Goal: Information Seeking & Learning: Learn about a topic

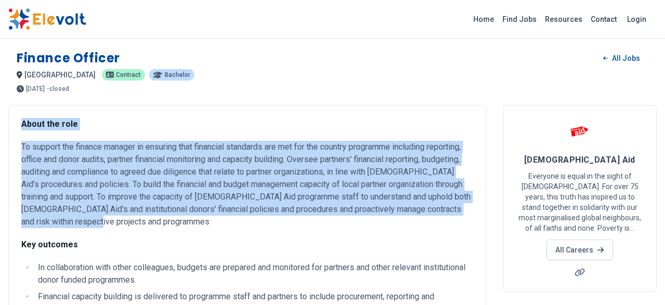
drag, startPoint x: 22, startPoint y: 125, endPoint x: 166, endPoint y: 230, distance: 178.1
copy div "About the role To support the finance manager in ensuring that financial standa…"
drag, startPoint x: 131, startPoint y: 184, endPoint x: 93, endPoint y: 166, distance: 42.5
click at [129, 184] on p "To support the finance manager in ensuring that financial standards are met for…" at bounding box center [247, 184] width 452 height 87
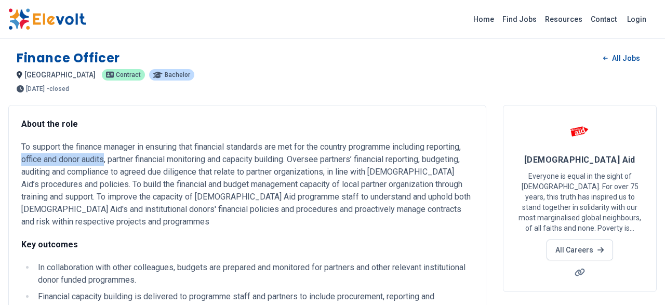
drag, startPoint x: 59, startPoint y: 158, endPoint x: 143, endPoint y: 161, distance: 84.2
click at [143, 161] on p "To support the finance manager in ensuring that financial standards are met for…" at bounding box center [247, 184] width 452 height 87
copy p "office and donor audits"
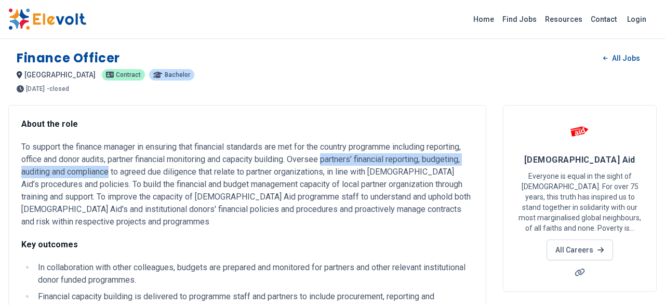
drag, startPoint x: 366, startPoint y: 161, endPoint x: 152, endPoint y: 174, distance: 215.0
click at [152, 174] on p "To support the finance manager in ensuring that financial standards are met for…" at bounding box center [247, 184] width 452 height 87
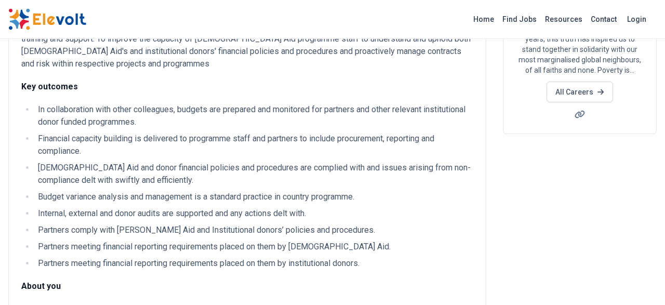
scroll to position [162, 0]
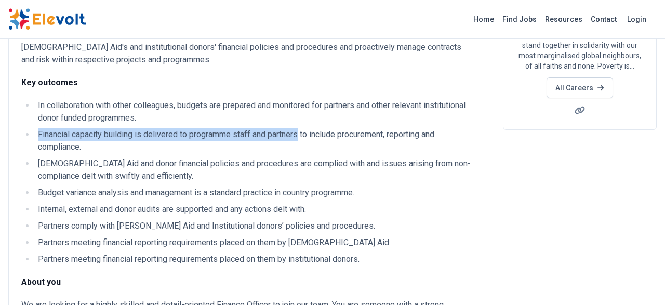
drag, startPoint x: 39, startPoint y: 135, endPoint x: 302, endPoint y: 137, distance: 262.9
click at [302, 137] on li "Financial capacity building is delivered to programme staff and partners to inc…" at bounding box center [254, 140] width 438 height 25
copy li "Financial capacity building is delivered to programme staff and partners"
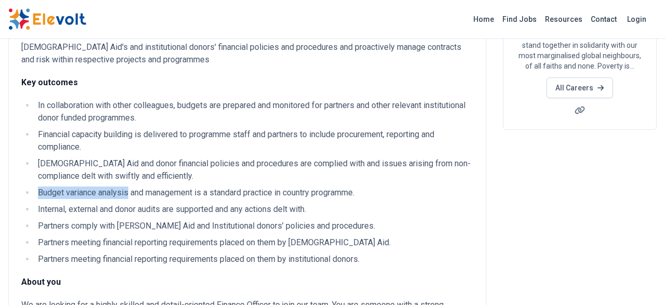
drag, startPoint x: 39, startPoint y: 193, endPoint x: 128, endPoint y: 194, distance: 89.4
click at [128, 194] on li "Budget variance analysis and management is a standard practice in country progr…" at bounding box center [254, 193] width 438 height 12
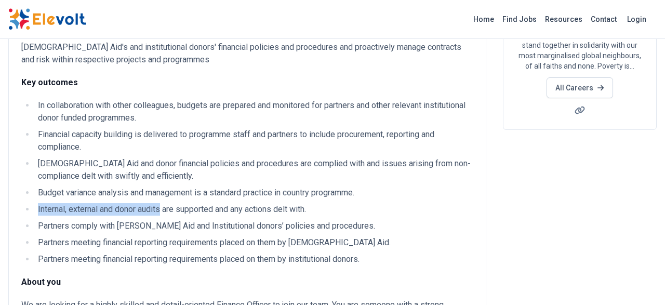
drag, startPoint x: 163, startPoint y: 209, endPoint x: 35, endPoint y: 206, distance: 127.8
click at [35, 206] on li "Internal, external and donor audits are supported and any actions delt with." at bounding box center [254, 209] width 438 height 12
drag, startPoint x: 151, startPoint y: 235, endPoint x: 249, endPoint y: 236, distance: 98.7
click at [155, 236] on ul "In collaboration with other colleagues, budgets are prepared and monitored for …" at bounding box center [247, 182] width 452 height 166
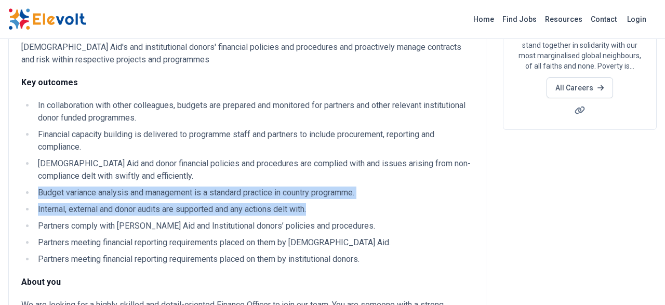
drag, startPoint x: 40, startPoint y: 191, endPoint x: 327, endPoint y: 211, distance: 288.0
click at [327, 211] on ul "In collaboration with other colleagues, budgets are prepared and monitored for …" at bounding box center [247, 182] width 452 height 166
copy ul "Budget variance analysis and management is a standard practice in country progr…"
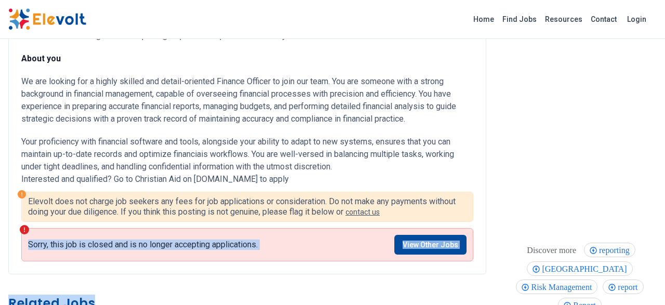
scroll to position [400, 0]
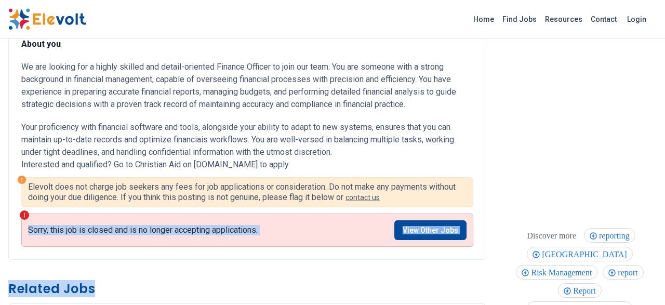
drag, startPoint x: 21, startPoint y: 121, endPoint x: 329, endPoint y: 167, distance: 310.9
copy div "Lorem ips dolo Si ametcon adi elitsed doeiusm te incididu utla etdolorem aliqua…"
